Goal: Task Accomplishment & Management: Manage account settings

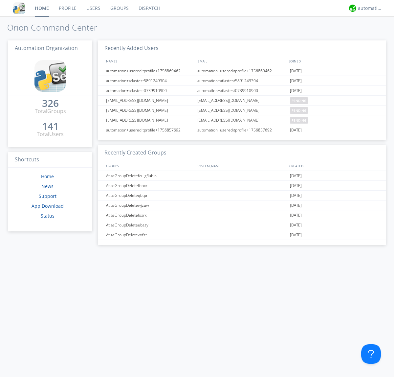
click at [93, 8] on link "Users" at bounding box center [94, 8] width 24 height 16
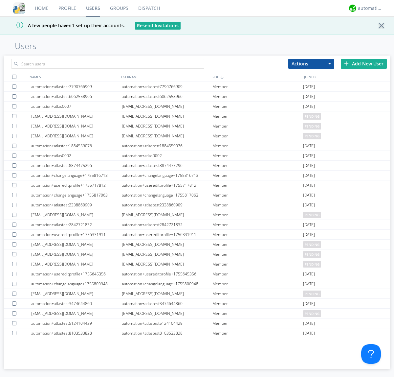
click at [364, 63] on div "Add New User" at bounding box center [364, 64] width 46 height 10
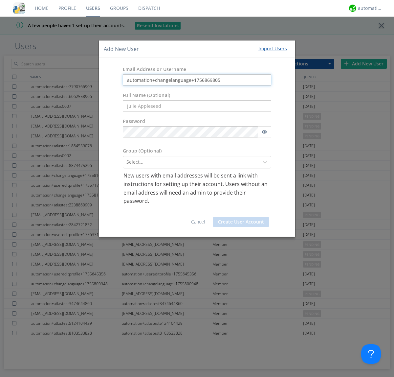
type input "automation+changelanguage+1756869805"
click at [241, 222] on button "Create User Account" at bounding box center [241, 222] width 56 height 10
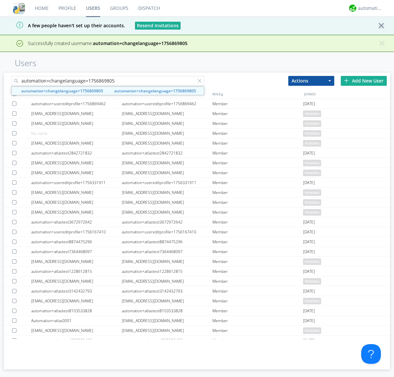
type input "automation+changelanguage+1756869805"
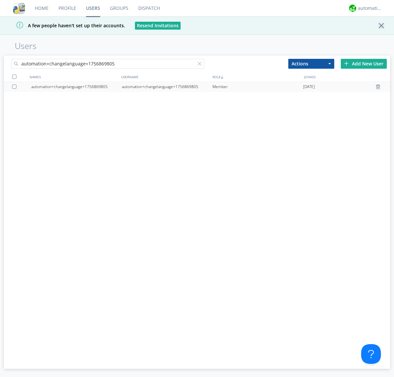
click at [167, 86] on div "automation+changelanguage+1756869805" at bounding box center [167, 87] width 91 height 10
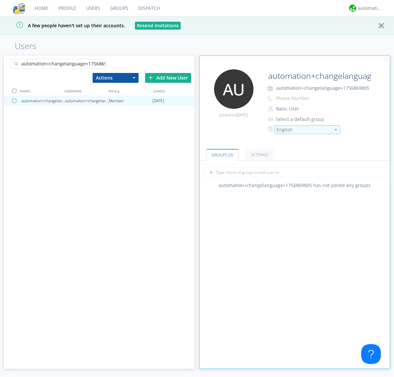
click at [304, 130] on div "English" at bounding box center [304, 130] width 54 height 7
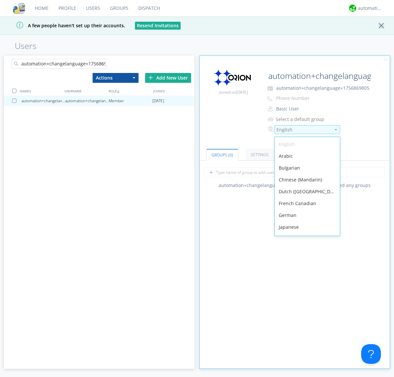
scroll to position [93, 0]
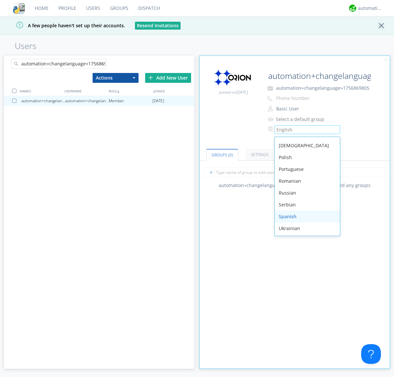
click at [306, 217] on div "Spanish" at bounding box center [307, 217] width 65 height 12
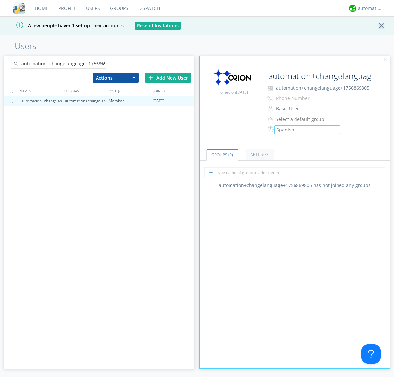
click at [369, 8] on div "automation+atlas" at bounding box center [370, 8] width 25 height 7
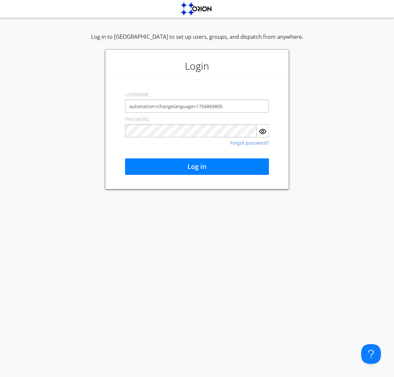
type input "automation+changelanguage+1756869805"
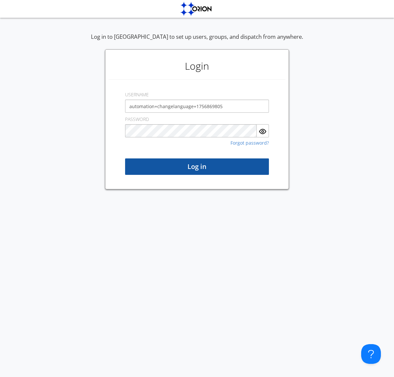
click at [197, 167] on button "Log in" at bounding box center [197, 166] width 144 height 16
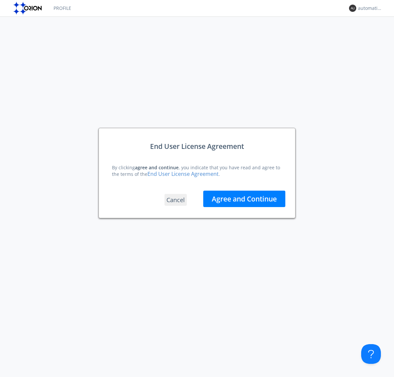
click at [245, 199] on button "Agree and Continue" at bounding box center [244, 199] width 82 height 16
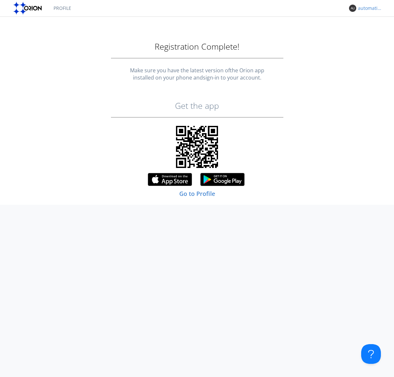
click at [62, 8] on link "Profile" at bounding box center [63, 8] width 28 height 16
click at [369, 8] on div "automation+changelanguage+1756869805" at bounding box center [370, 8] width 25 height 7
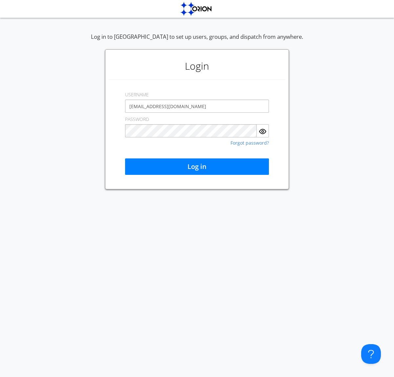
type input "[EMAIL_ADDRESS][DOMAIN_NAME]"
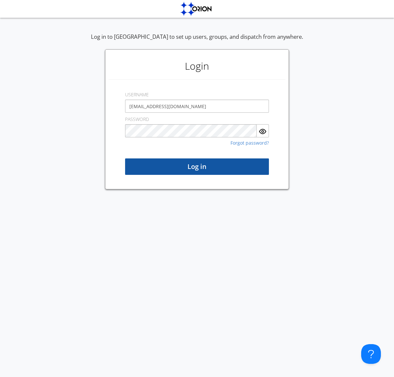
click at [197, 167] on button "Log in" at bounding box center [197, 166] width 144 height 16
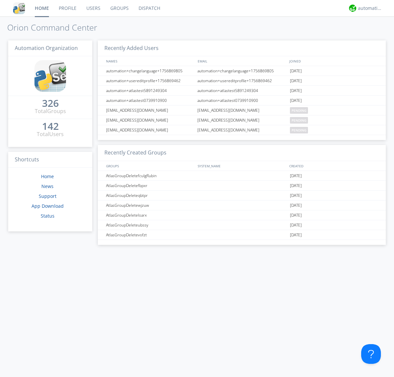
click at [93, 8] on link "Users" at bounding box center [94, 8] width 24 height 16
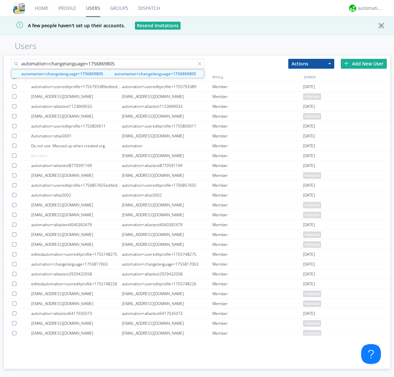
type input "automation+changelanguage+1756869805"
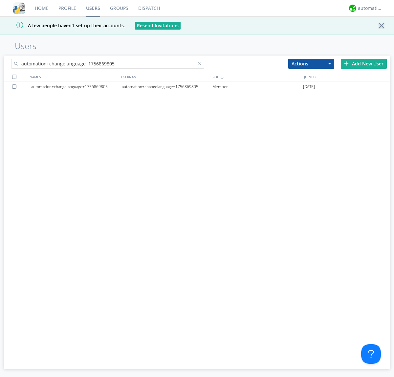
click at [15, 86] on div at bounding box center [15, 86] width 7 height 4
click at [312, 63] on button "Actions" at bounding box center [312, 64] width 46 height 10
click at [0, 0] on link "Delete User" at bounding box center [0, 0] width 0 height 0
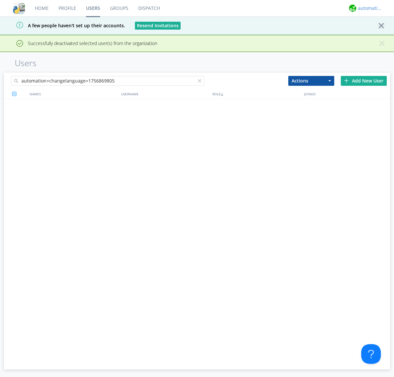
click at [369, 8] on div "automation+atlas" at bounding box center [370, 8] width 25 height 7
